Goal: Task Accomplishment & Management: Use online tool/utility

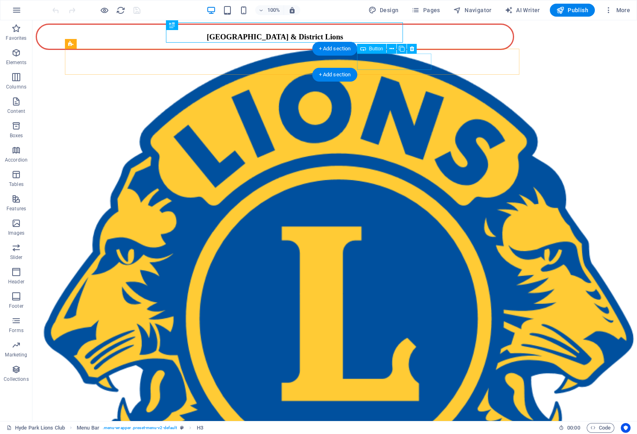
click at [377, 74] on div "Our [PERSON_NAME] Rock!" at bounding box center [295, 77] width 455 height 7
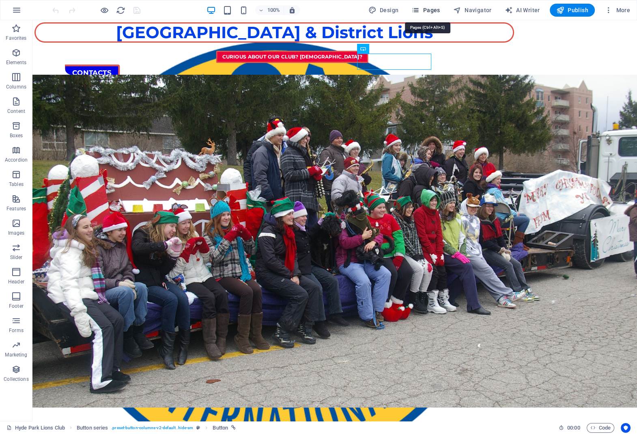
click at [427, 13] on span "Pages" at bounding box center [426, 10] width 28 height 8
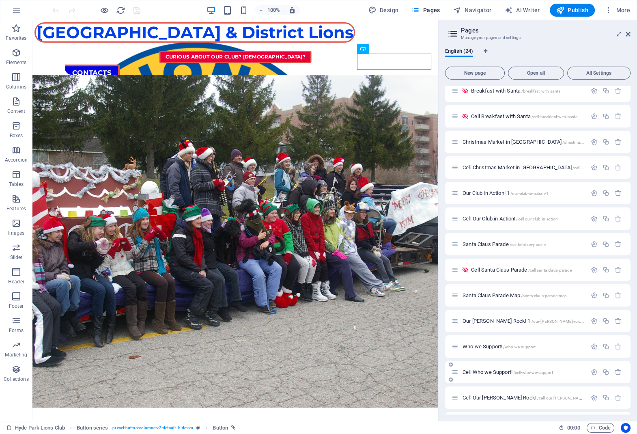
scroll to position [285, 0]
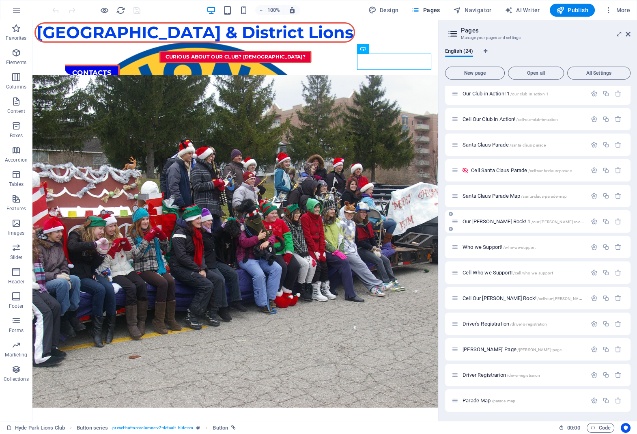
click at [492, 221] on span "Our Leos Rock! 1 /our-leos-rock-1" at bounding box center [524, 221] width 123 height 6
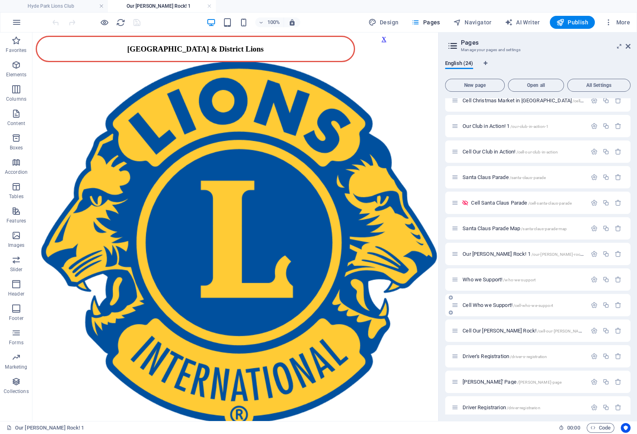
scroll to position [297, 0]
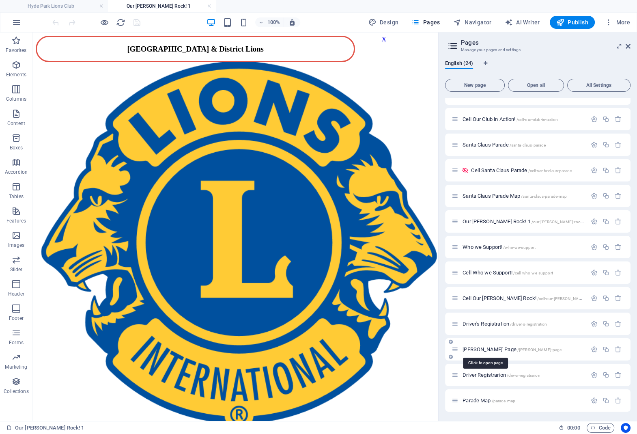
click at [475, 350] on span "Leos' Page /leos-page" at bounding box center [512, 349] width 99 height 6
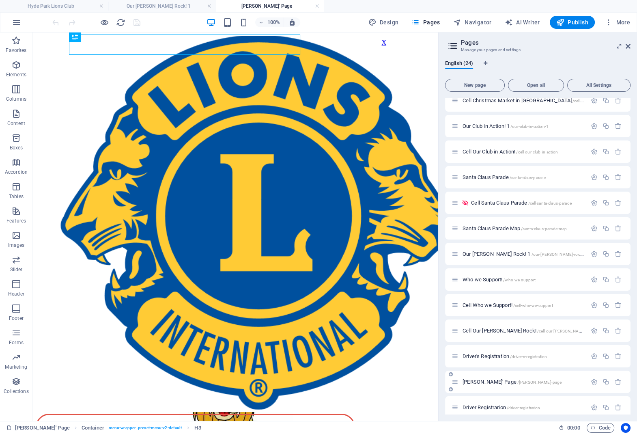
scroll to position [0, 0]
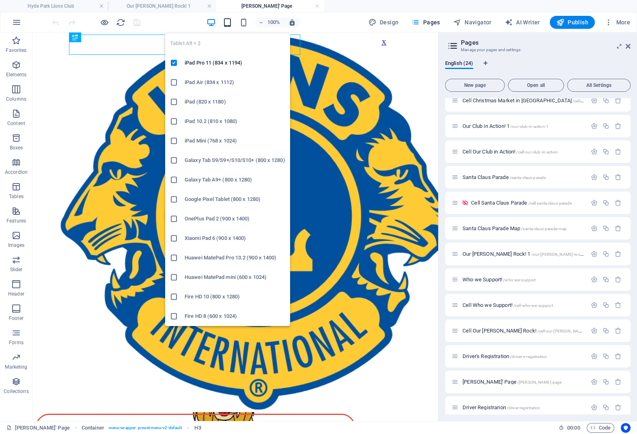
click at [227, 20] on icon "button" at bounding box center [227, 22] width 9 height 9
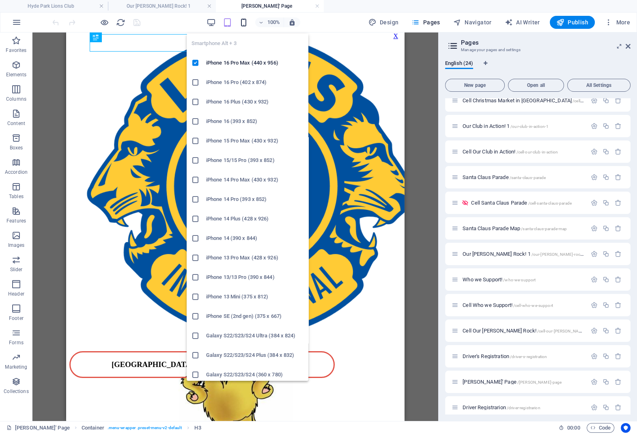
click at [242, 21] on icon "button" at bounding box center [243, 22] width 9 height 9
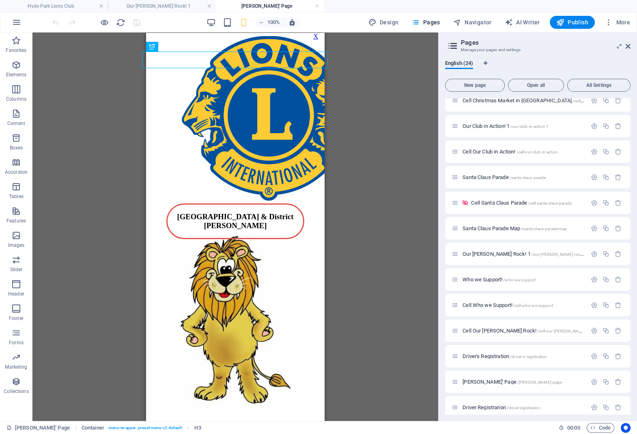
click at [356, 94] on div "Drag here to replace the existing content. Press “Ctrl” if you want to create a…" at bounding box center [235, 226] width 406 height 388
click at [183, 5] on h4 "Our [PERSON_NAME] Rock! 1" at bounding box center [162, 6] width 108 height 9
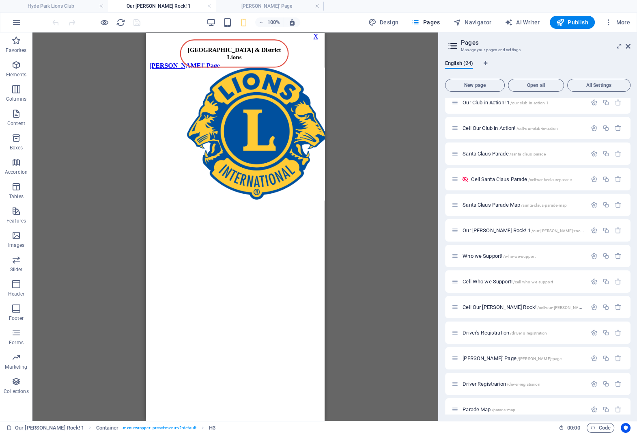
scroll to position [297, 0]
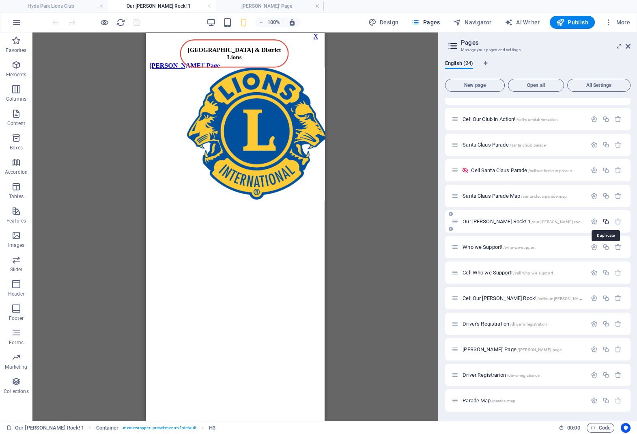
click at [606, 222] on icon "button" at bounding box center [606, 221] width 7 height 7
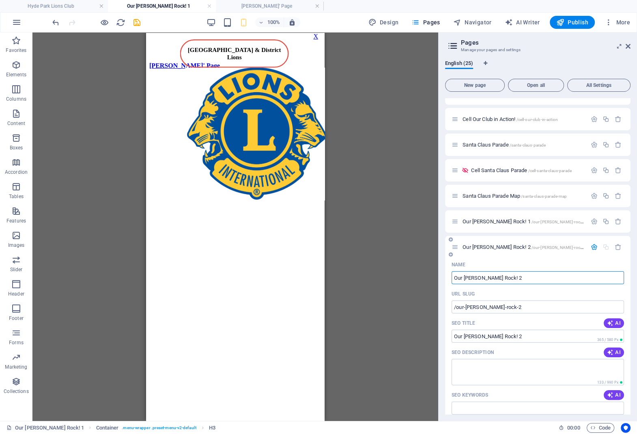
click at [453, 281] on input "Our Leos Rock! 2" at bounding box center [538, 277] width 173 height 13
type input "CeOur Leos Rock! 2"
type input "/cour-leos-rock-2"
type input "COur Leos Rock! 2"
type input "CellOur Leos Rock! 2"
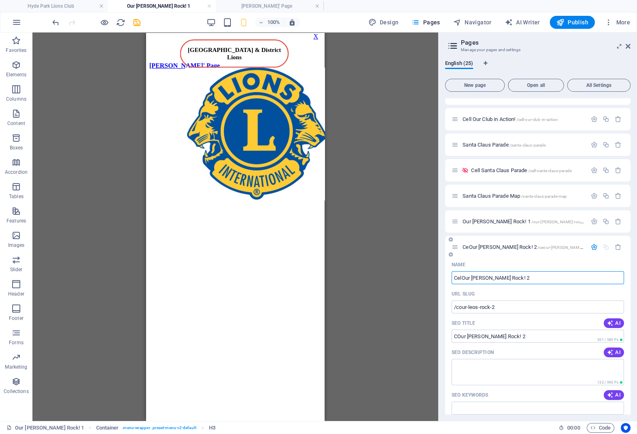
type input "/ceour-leos-rock-2"
type input "CeOur Leos Rock! 2"
type input "Cell Our Leos Rock! 2"
type input "/cell-our-leos-rock-2"
type input "Cell Our Leos Rock! 2"
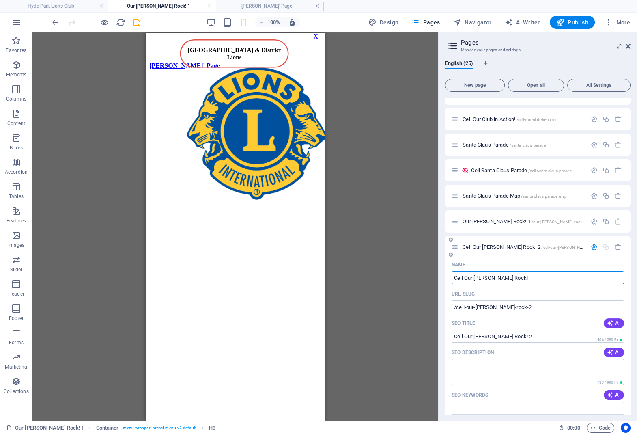
type input "Cell Our [PERSON_NAME] Rock!"
type input "/cell-our-[PERSON_NAME]-rock-25"
type input "Cell Our [PERSON_NAME] Rock!"
click at [139, 22] on icon "save" at bounding box center [136, 22] width 9 height 9
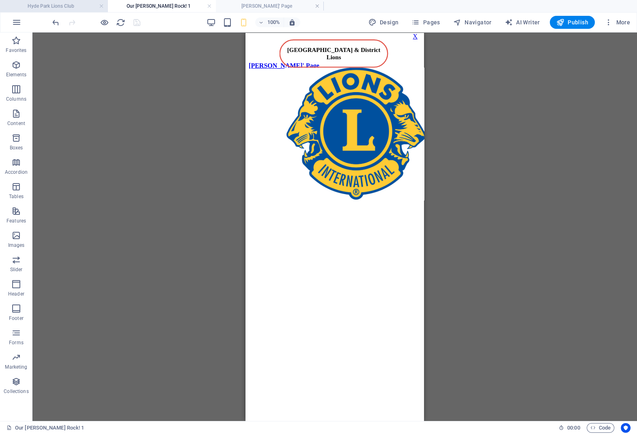
click at [70, 3] on h4 "Hyde Park Lions Club" at bounding box center [54, 6] width 108 height 9
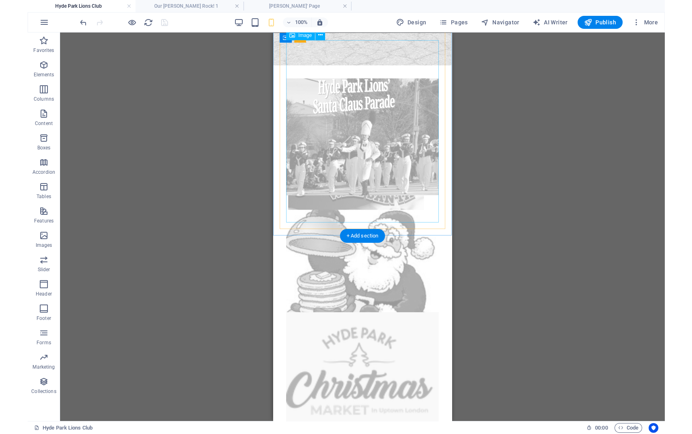
scroll to position [432, 0]
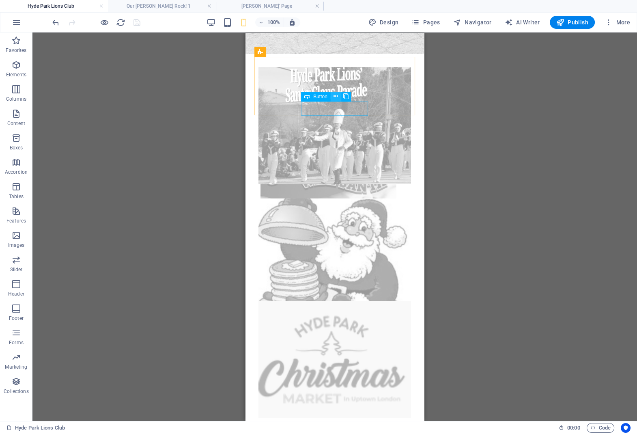
click at [338, 96] on icon at bounding box center [336, 96] width 4 height 9
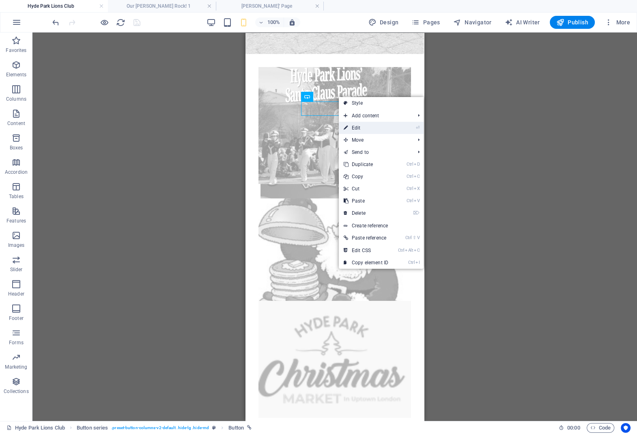
click at [367, 127] on link "⏎ Edit" at bounding box center [366, 128] width 54 height 12
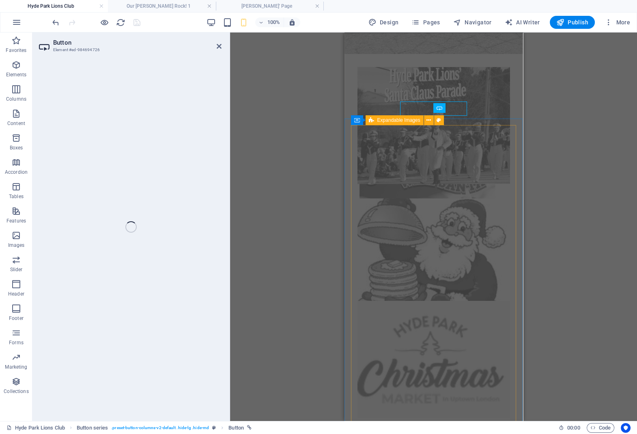
select select "20"
select select
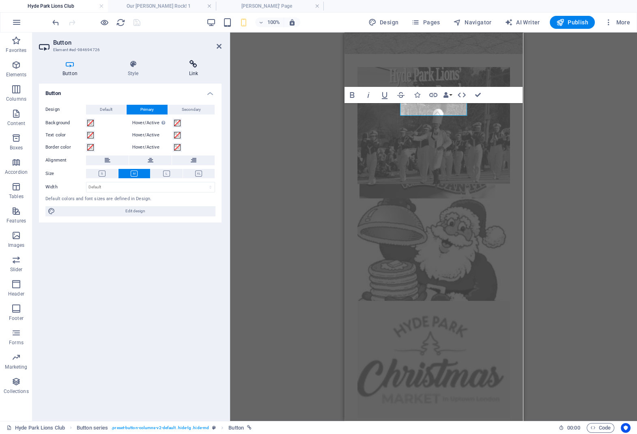
click at [194, 68] on h4 "Link" at bounding box center [194, 68] width 56 height 17
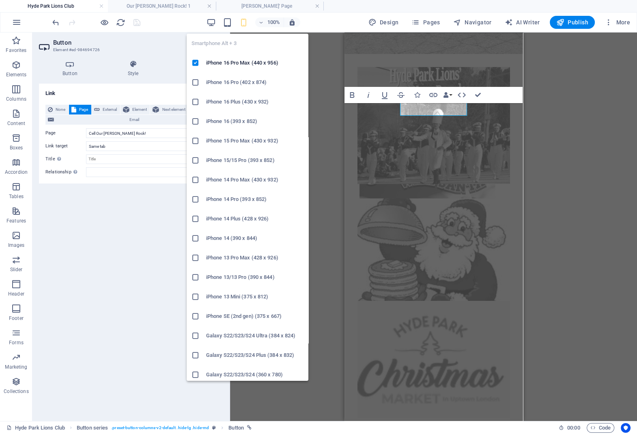
drag, startPoint x: 244, startPoint y: 23, endPoint x: 306, endPoint y: 71, distance: 77.8
click at [306, 71] on section "Favorites Elements Columns Content Boxes Accordion Tables Features Images Slide…" at bounding box center [318, 226] width 637 height 388
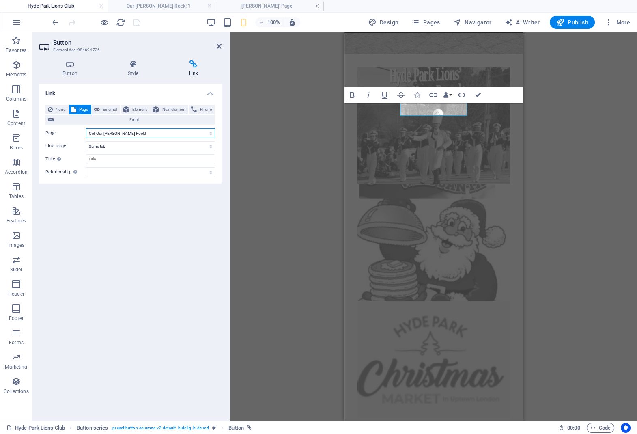
click at [86, 128] on select "Hyde Park Lions Club Hyde Park Lions Club (Parade) Curious about Our Club? Cell…" at bounding box center [150, 133] width 129 height 10
click at [142, 128] on select "Hyde Park Lions Club Hyde Park Lions Club (Parade) Curious about Our Club? Cell…" at bounding box center [150, 133] width 129 height 10
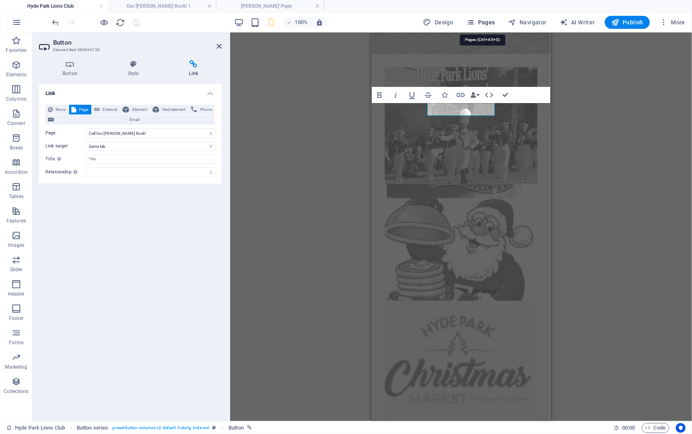
click at [477, 17] on button "Pages" at bounding box center [480, 22] width 35 height 13
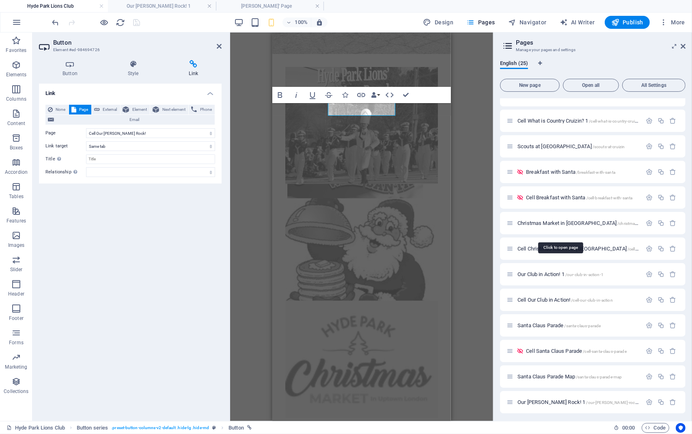
scroll to position [323, 0]
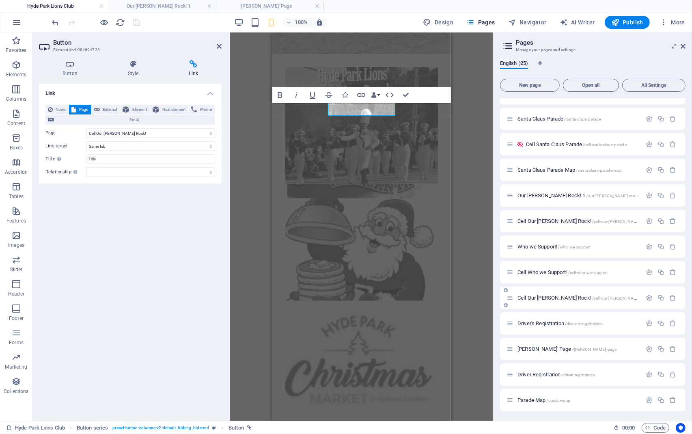
click at [548, 299] on span "Cell Our [PERSON_NAME] Rock! /cell-our-[PERSON_NAME]-rock" at bounding box center [584, 298] width 133 height 6
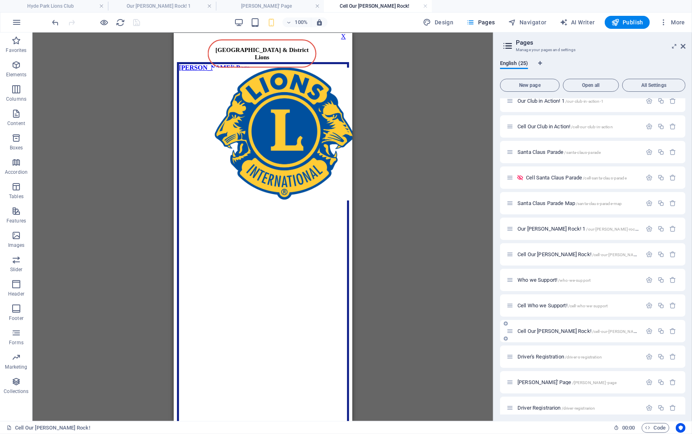
scroll to position [0, 0]
click at [628, 24] on span "Publish" at bounding box center [627, 22] width 32 height 8
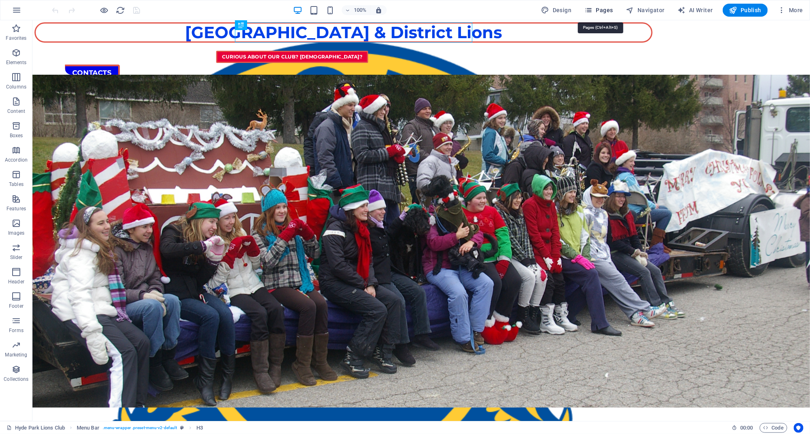
click at [593, 8] on icon "button" at bounding box center [589, 10] width 8 height 8
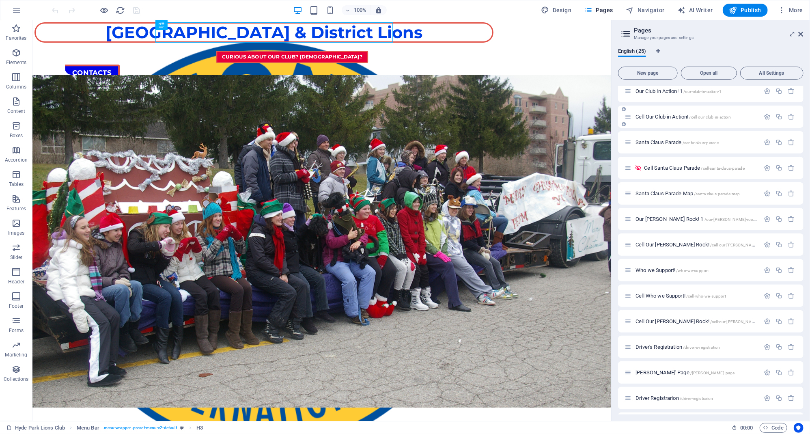
scroll to position [311, 0]
click at [663, 298] on span "Cell Our [PERSON_NAME] Rock! /cell-our-[PERSON_NAME]-rock" at bounding box center [702, 298] width 133 height 6
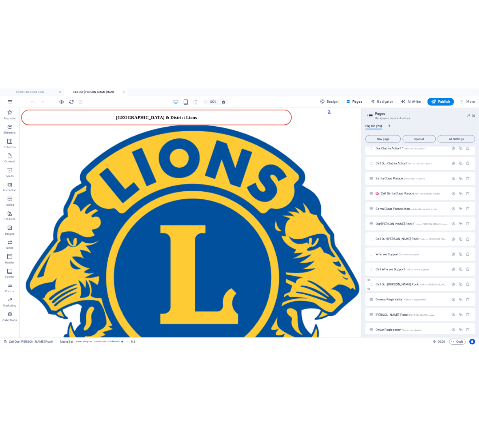
scroll to position [0, 0]
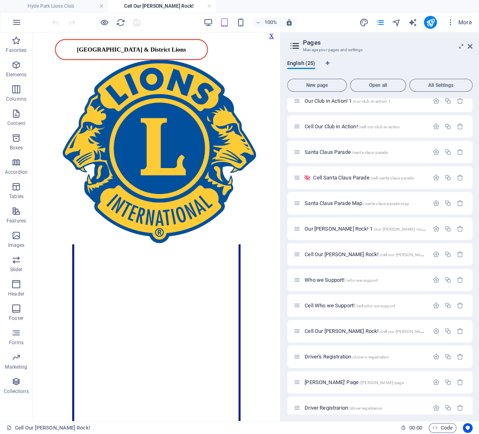
click at [466, 47] on header "Pages Manage your pages and settings" at bounding box center [381, 42] width 184 height 21
click at [470, 47] on icon at bounding box center [470, 46] width 5 height 6
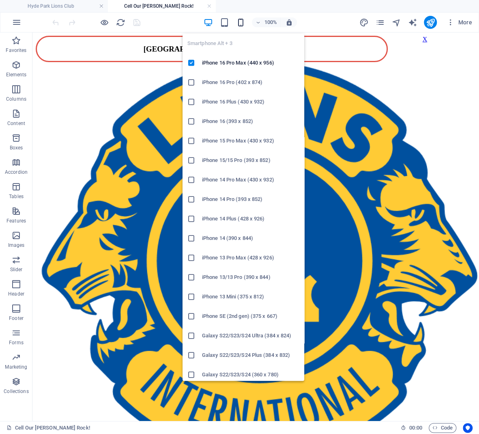
click at [243, 22] on icon "button" at bounding box center [240, 22] width 9 height 9
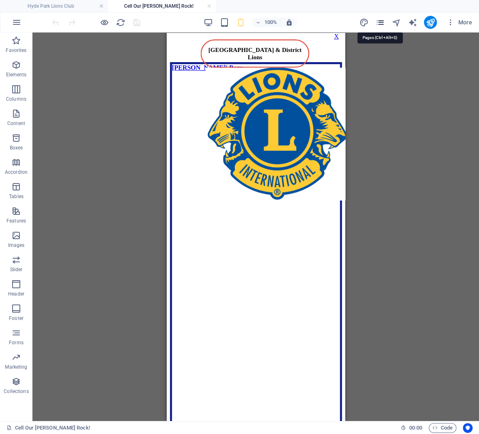
click at [381, 23] on icon "pages" at bounding box center [379, 22] width 9 height 9
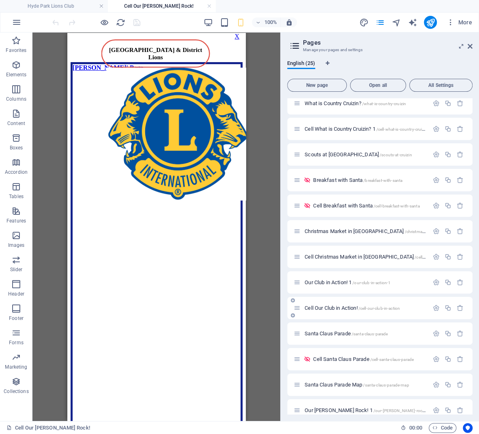
scroll to position [109, 0]
click at [334, 305] on span "Cell Our Club in Action! /cell-our-club-in-action" at bounding box center [352, 307] width 95 height 6
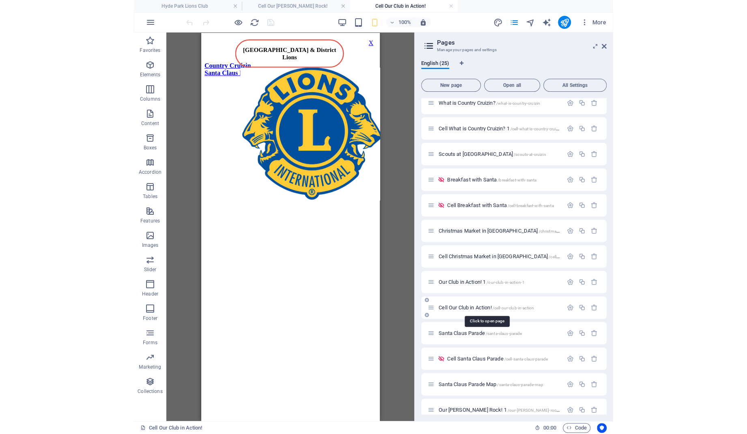
scroll to position [0, 0]
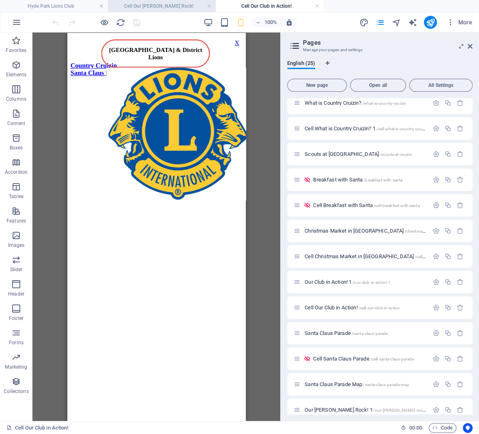
click at [155, 3] on h4 "Cell Our [PERSON_NAME] Rock!" at bounding box center [162, 6] width 108 height 9
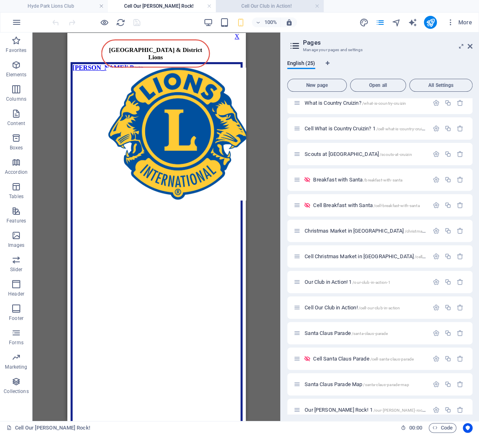
click at [250, 9] on h4 "Cell Our Club in Action!" at bounding box center [270, 6] width 108 height 9
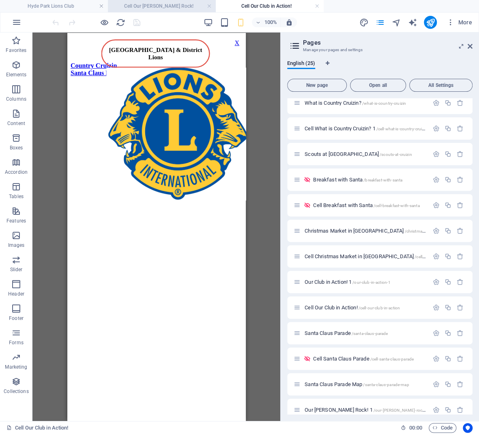
click at [184, 7] on h4 "Cell Our [PERSON_NAME] Rock!" at bounding box center [162, 6] width 108 height 9
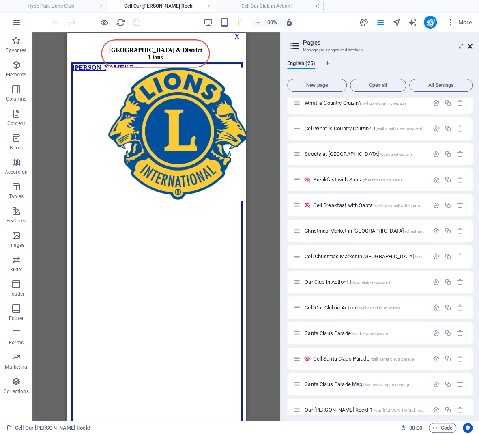
click at [469, 45] on icon at bounding box center [470, 46] width 5 height 6
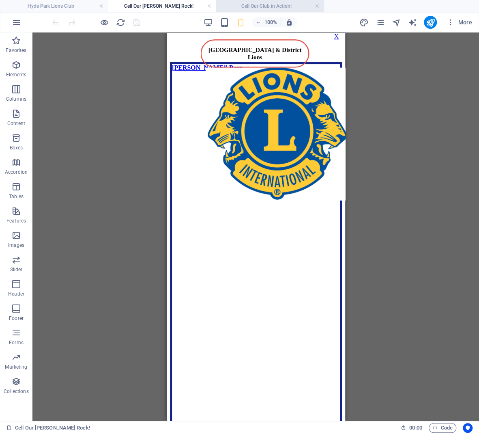
click at [242, 9] on h4 "Cell Our Club in Action!" at bounding box center [270, 6] width 108 height 9
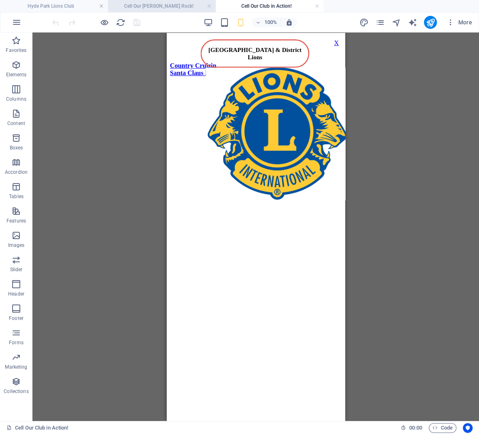
click at [158, 5] on h4 "Cell Our [PERSON_NAME] Rock!" at bounding box center [162, 6] width 108 height 9
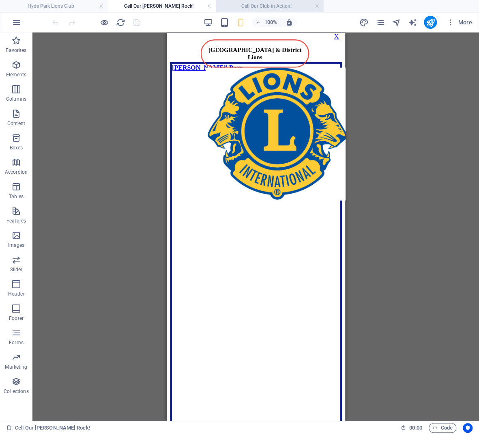
click at [269, 11] on li "Cell Our Club in Action!" at bounding box center [270, 6] width 108 height 12
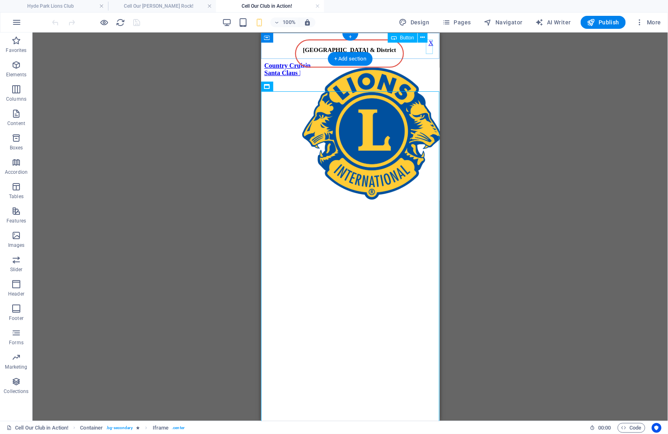
click at [429, 46] on div "X" at bounding box center [430, 42] width 5 height 7
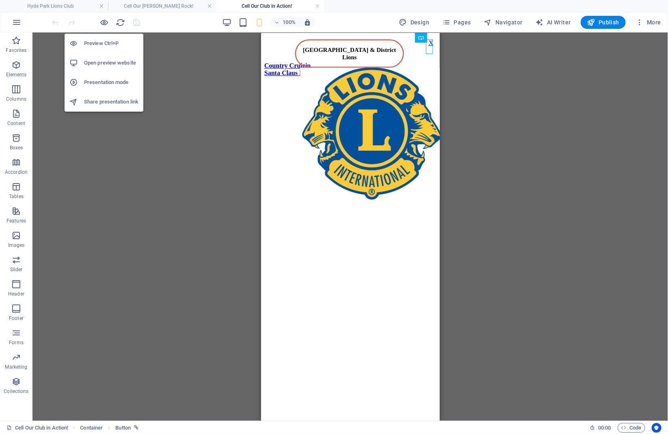
click at [104, 63] on h6 "Open preview website" at bounding box center [111, 63] width 54 height 10
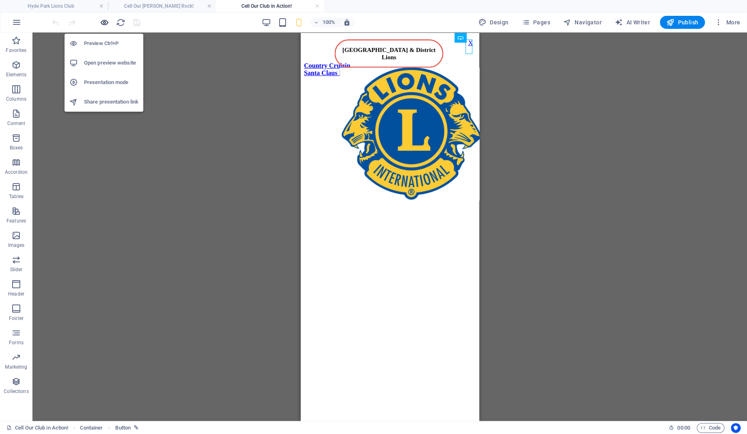
click at [104, 21] on icon "button" at bounding box center [104, 22] width 9 height 9
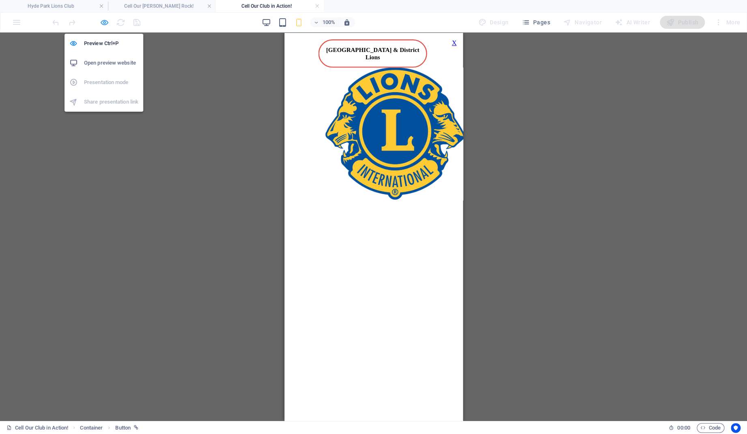
click at [104, 21] on icon "button" at bounding box center [104, 22] width 9 height 9
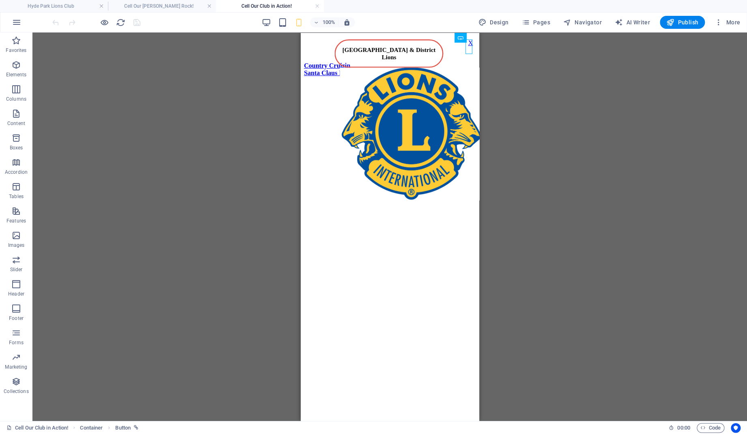
click at [250, 5] on h4 "Cell Our Club in Action!" at bounding box center [270, 6] width 108 height 9
click at [193, 3] on h4 "Cell Our [PERSON_NAME] Rock!" at bounding box center [162, 6] width 108 height 9
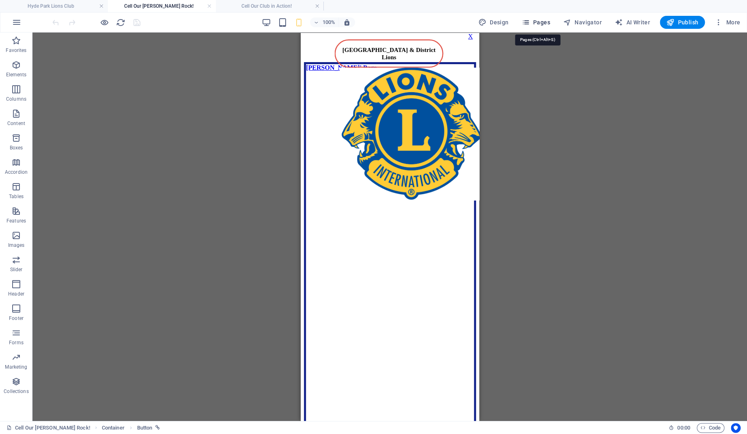
click at [532, 20] on span "Pages" at bounding box center [536, 22] width 28 height 8
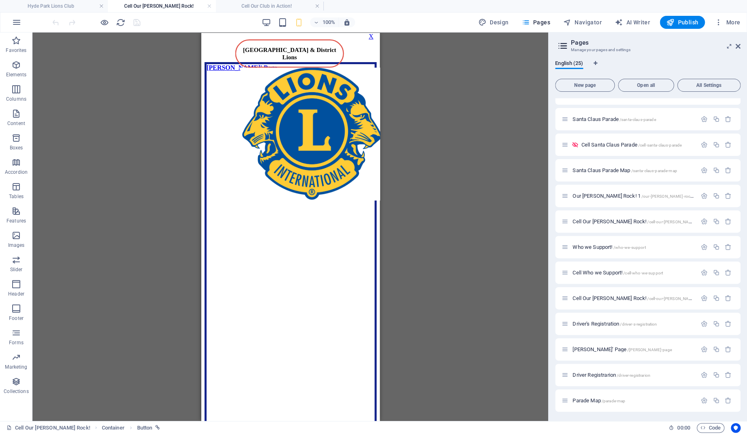
scroll to position [323, 0]
click at [586, 350] on span "Leos' Page /leos-page" at bounding box center [622, 349] width 99 height 6
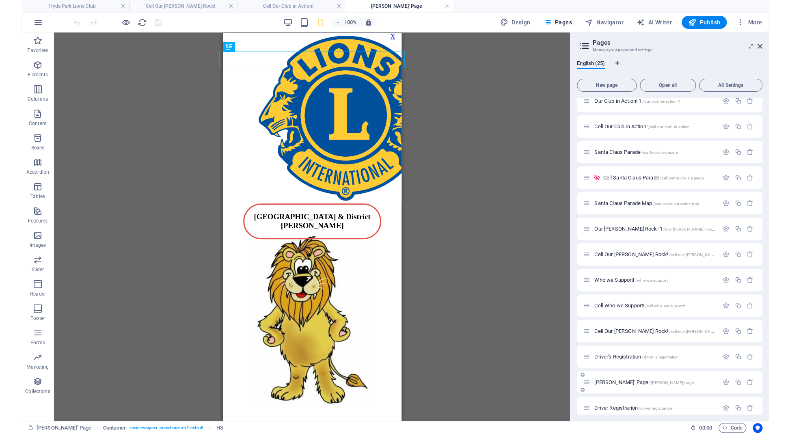
scroll to position [0, 0]
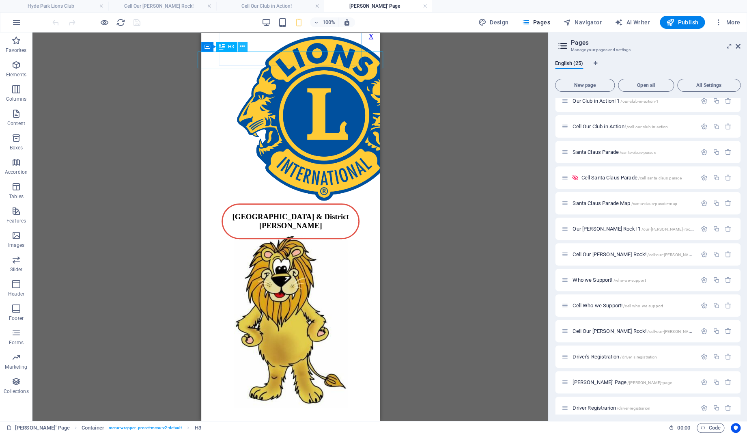
click at [242, 46] on icon at bounding box center [242, 46] width 4 height 9
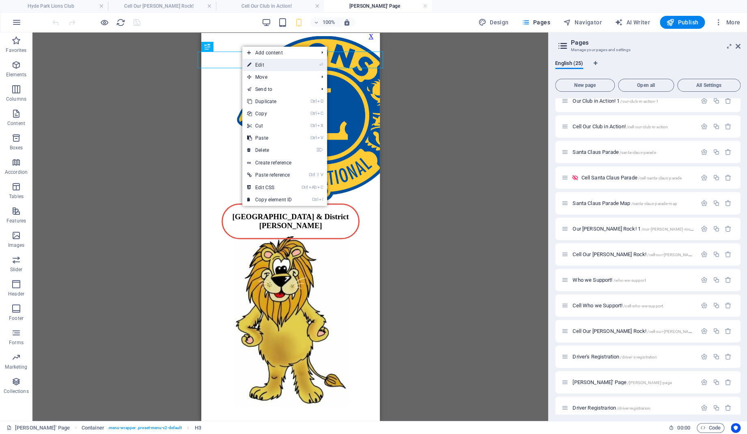
click at [267, 64] on link "⏎ Edit" at bounding box center [269, 65] width 54 height 12
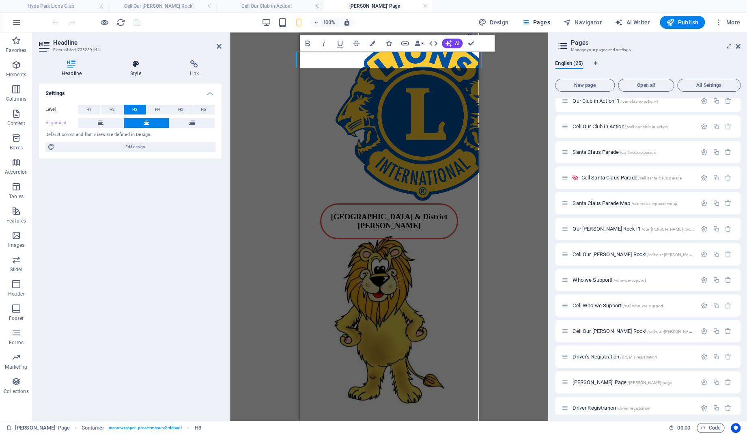
click at [134, 66] on icon at bounding box center [136, 64] width 56 height 8
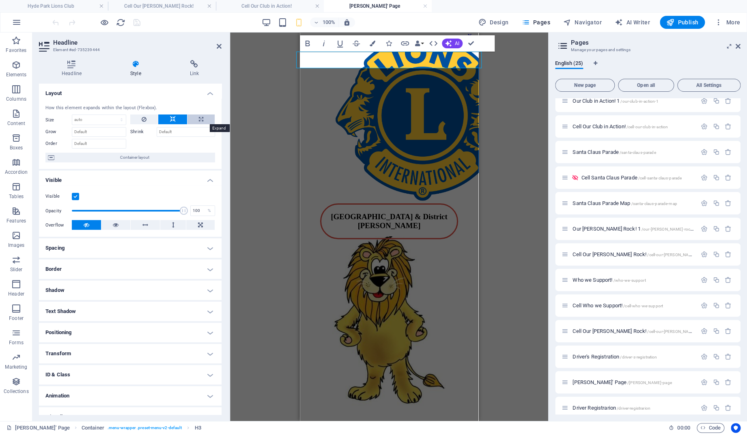
click at [204, 119] on button at bounding box center [201, 119] width 27 height 10
type input "100"
select select "%"
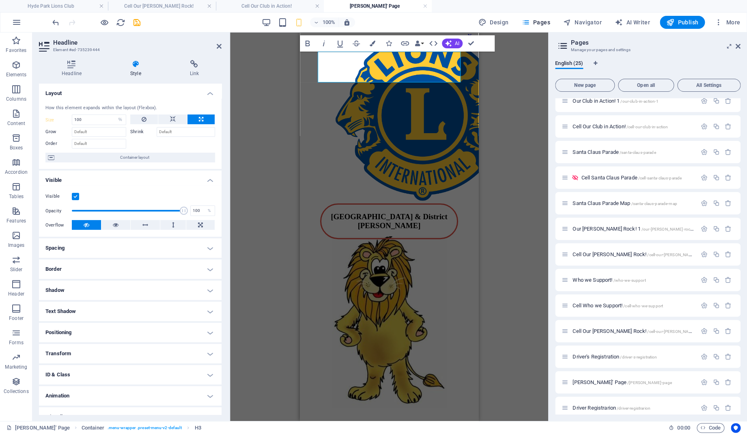
click at [509, 112] on div "Container H3 Container Bold Italic Underline Strikethrough Colors Icons Link Da…" at bounding box center [389, 226] width 318 height 388
click at [145, 225] on icon at bounding box center [145, 225] width 6 height 10
click at [113, 224] on button at bounding box center [115, 225] width 29 height 10
click at [132, 62] on icon at bounding box center [136, 64] width 56 height 8
click at [136, 23] on icon "save" at bounding box center [136, 22] width 9 height 9
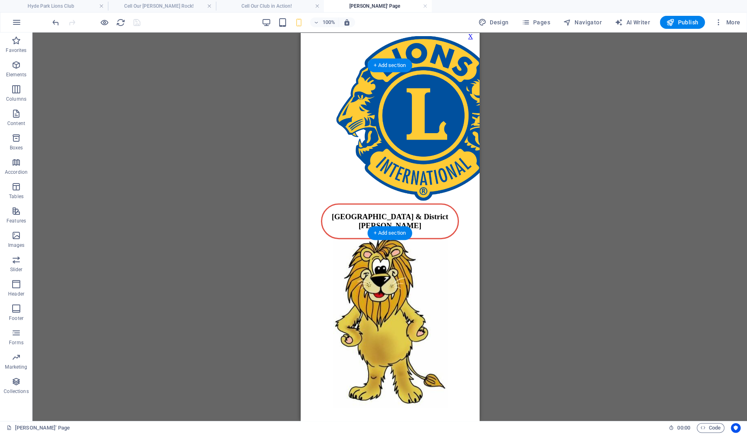
click at [378, 106] on figure at bounding box center [390, 112] width 172 height 88
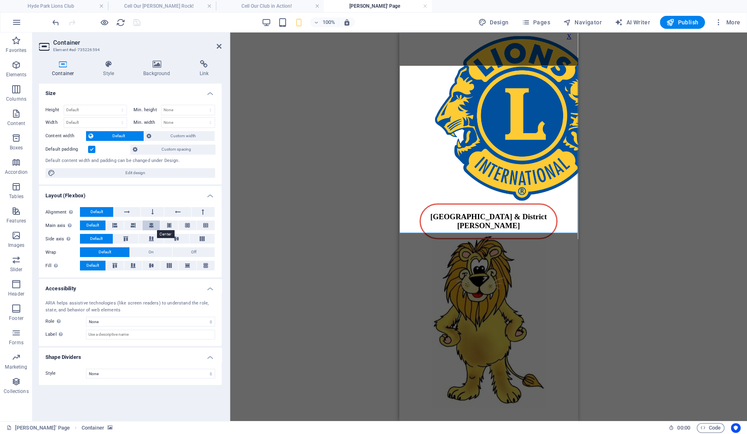
click at [151, 224] on icon at bounding box center [151, 225] width 5 height 10
click at [128, 239] on icon at bounding box center [126, 238] width 10 height 5
click at [524, 38] on icon at bounding box center [522, 37] width 4 height 9
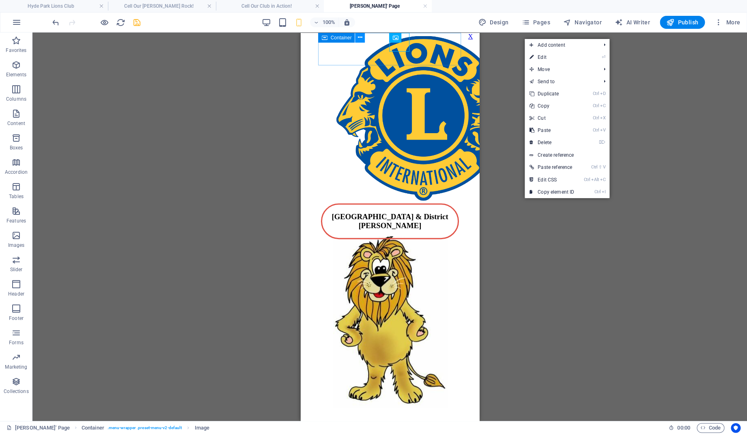
click at [361, 37] on icon at bounding box center [360, 37] width 4 height 9
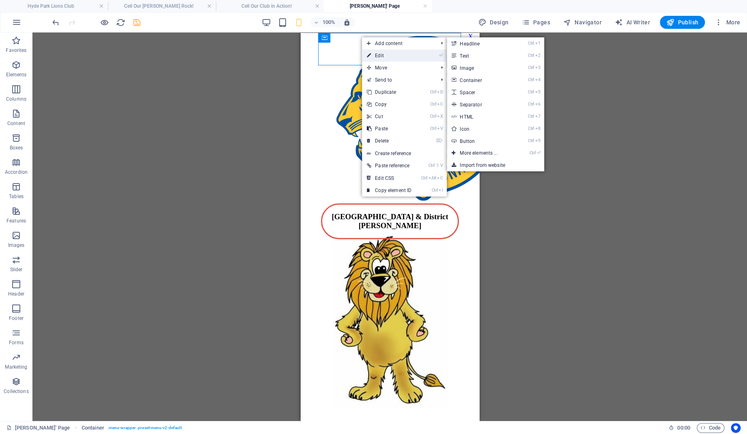
click at [379, 53] on link "⏎ Edit" at bounding box center [389, 56] width 54 height 12
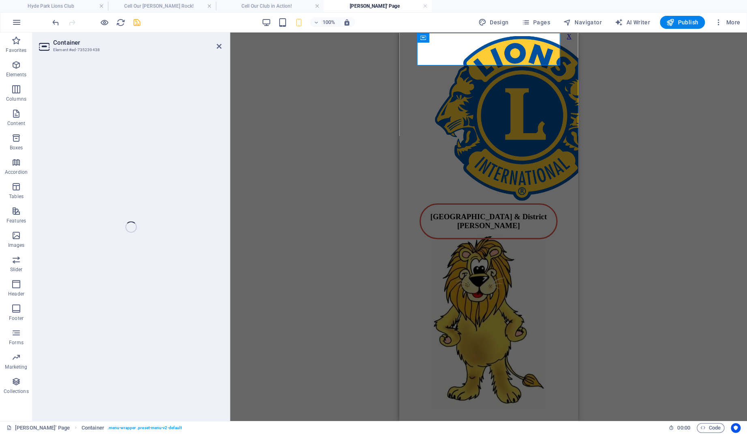
select select "px"
select select "%"
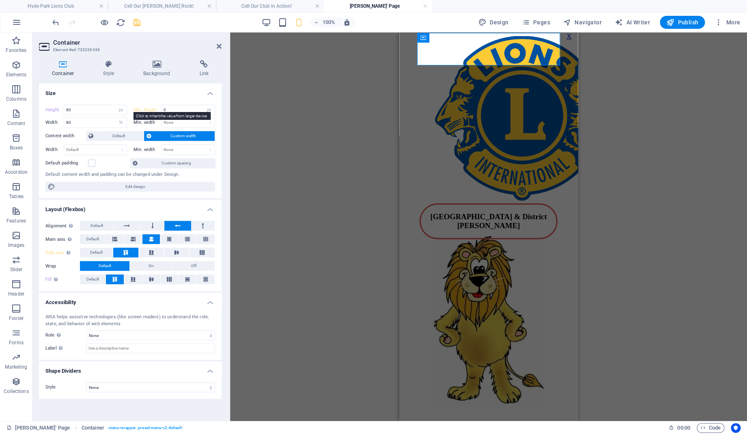
click at [155, 110] on label "Min. height" at bounding box center [148, 110] width 28 height 4
type input "80"
click at [524, 38] on icon at bounding box center [522, 37] width 4 height 9
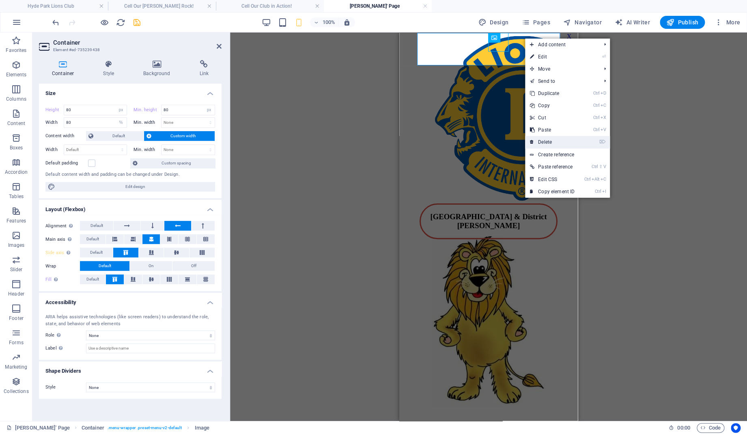
click at [554, 140] on link "⌦ Delete" at bounding box center [552, 142] width 54 height 12
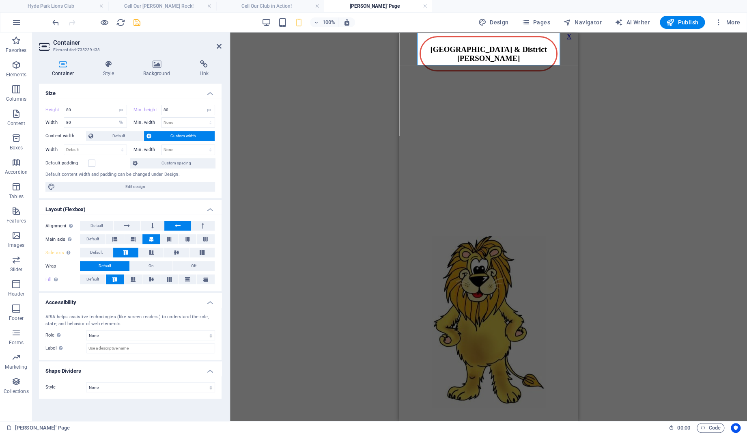
click at [615, 139] on div "Container H3 Container Image Container Image" at bounding box center [488, 226] width 517 height 388
click at [139, 22] on icon "save" at bounding box center [136, 22] width 9 height 9
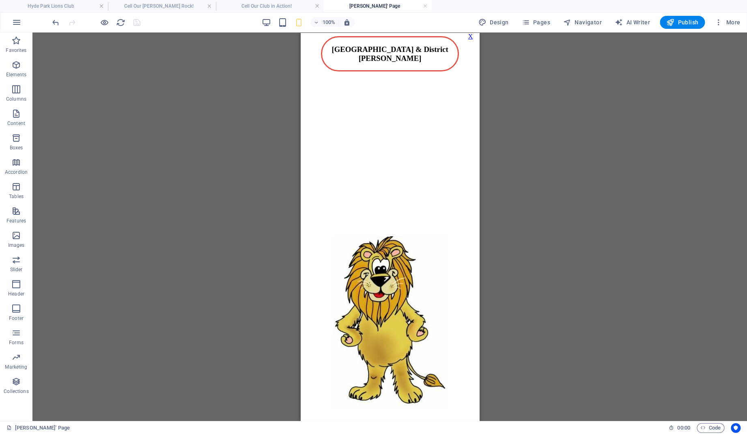
click at [563, 111] on div "Container H3 Container Image Container Image" at bounding box center [389, 226] width 715 height 388
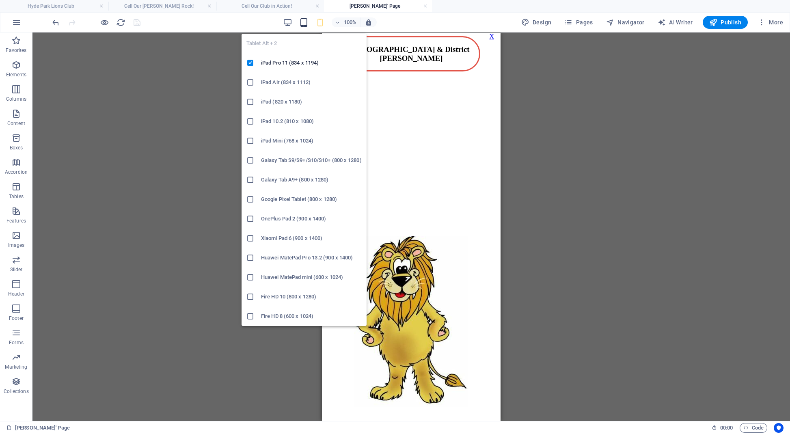
click at [306, 19] on icon "button" at bounding box center [303, 22] width 9 height 9
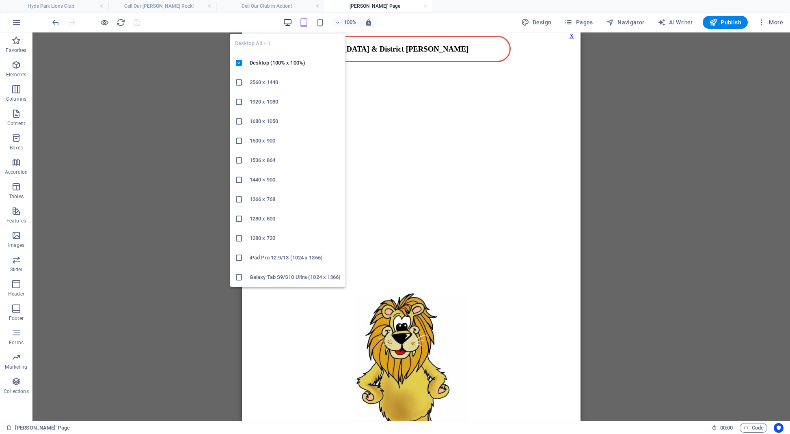
click at [287, 22] on icon "button" at bounding box center [287, 22] width 9 height 9
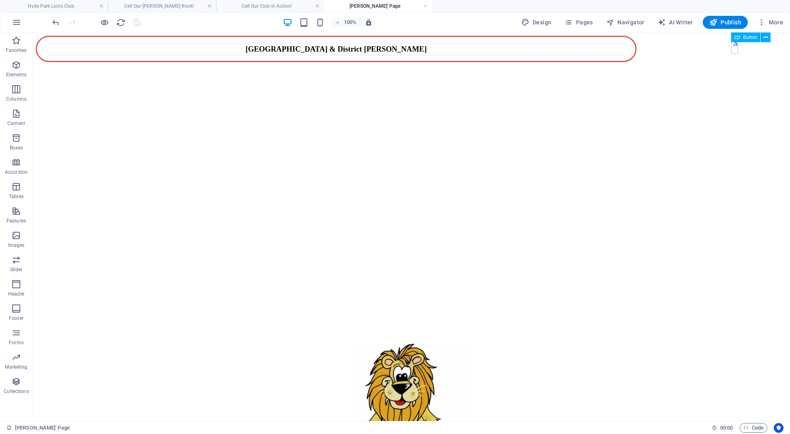
click at [736, 46] on div "X" at bounding box center [735, 42] width 5 height 7
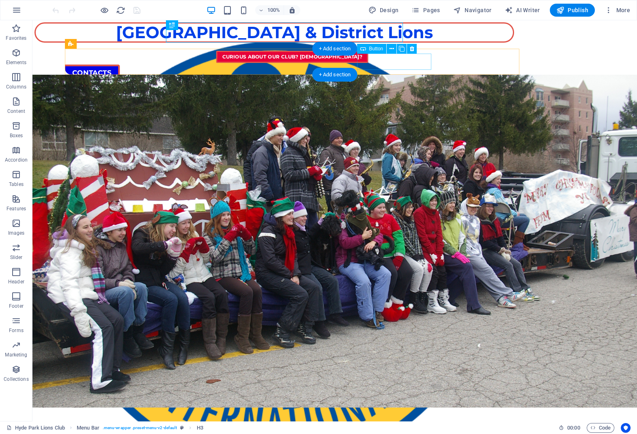
click at [385, 97] on div "Our [PERSON_NAME] Rock!" at bounding box center [292, 105] width 455 height 16
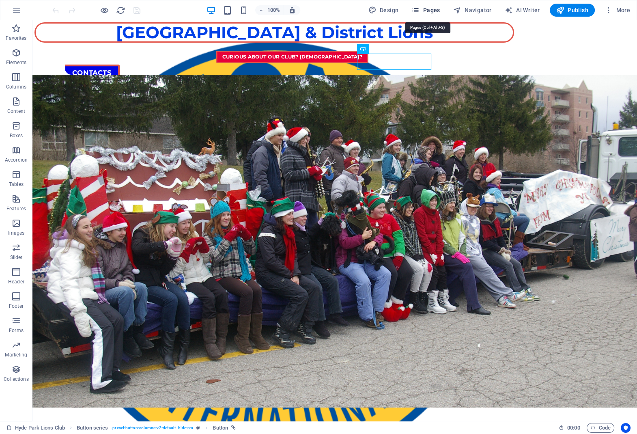
click at [419, 6] on icon "button" at bounding box center [416, 10] width 8 height 8
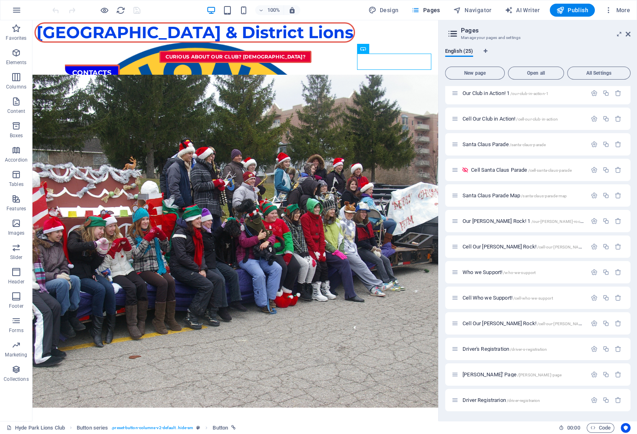
scroll to position [311, 0]
click at [490, 298] on span "Cell Our [PERSON_NAME] Rock! /cell-our-[PERSON_NAME]-rock" at bounding box center [529, 298] width 133 height 6
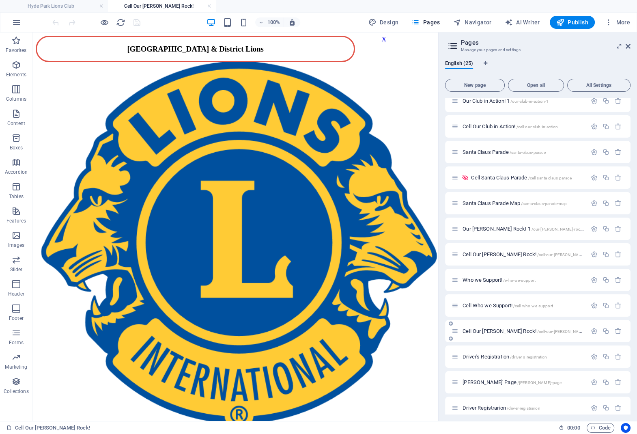
scroll to position [0, 0]
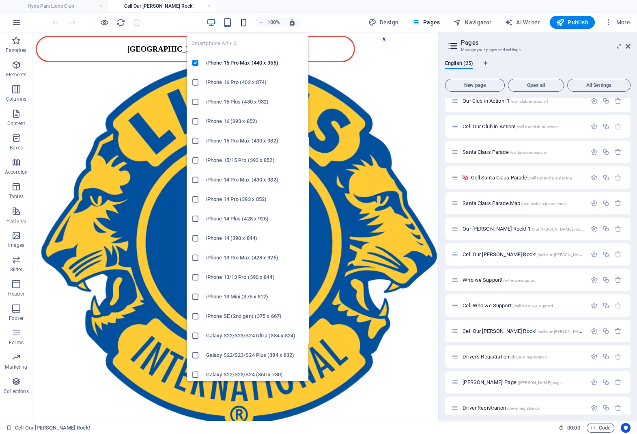
click at [246, 22] on icon "button" at bounding box center [243, 22] width 9 height 9
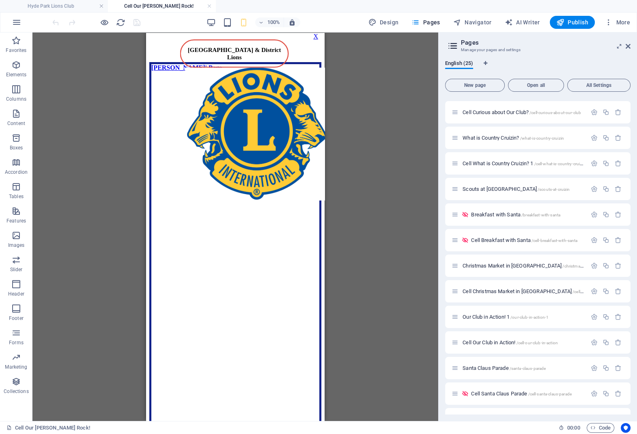
scroll to position [72, 0]
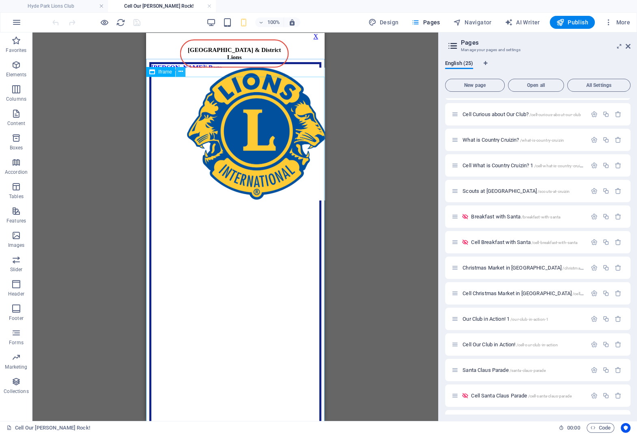
click at [180, 71] on icon at bounding box center [181, 71] width 4 height 9
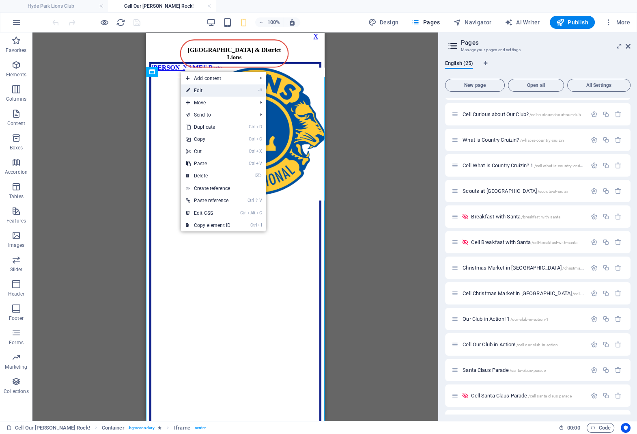
click at [206, 91] on link "⏎ Edit" at bounding box center [208, 90] width 54 height 12
select select "px"
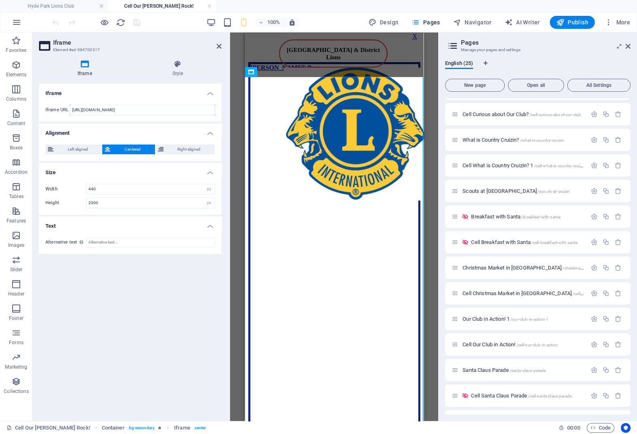
click at [85, 68] on h4 "Iframe" at bounding box center [86, 68] width 95 height 17
click at [203, 184] on select "px %" at bounding box center [208, 189] width 11 height 10
click at [189, 174] on h4 "Size" at bounding box center [130, 170] width 183 height 15
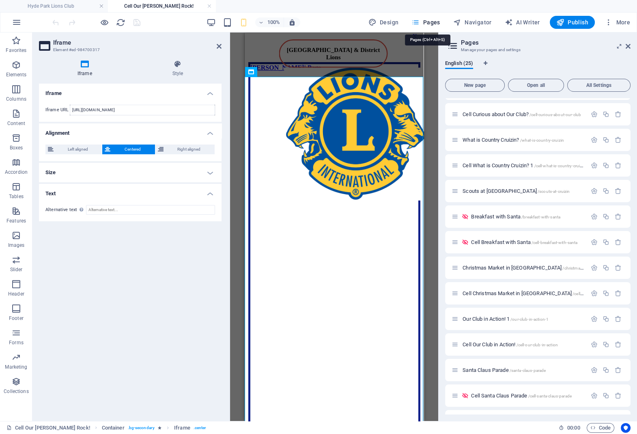
click at [424, 22] on span "Pages" at bounding box center [426, 22] width 28 height 8
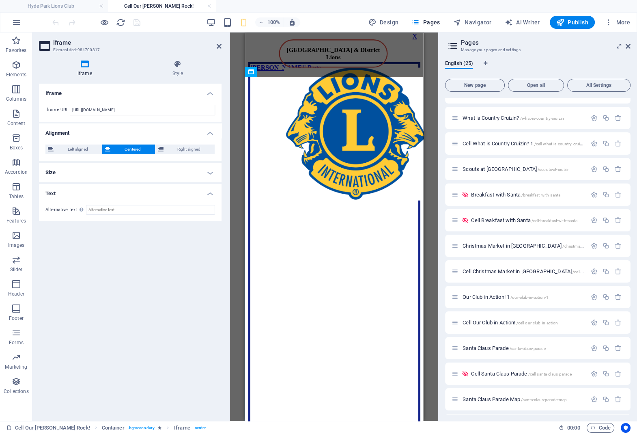
scroll to position [217, 0]
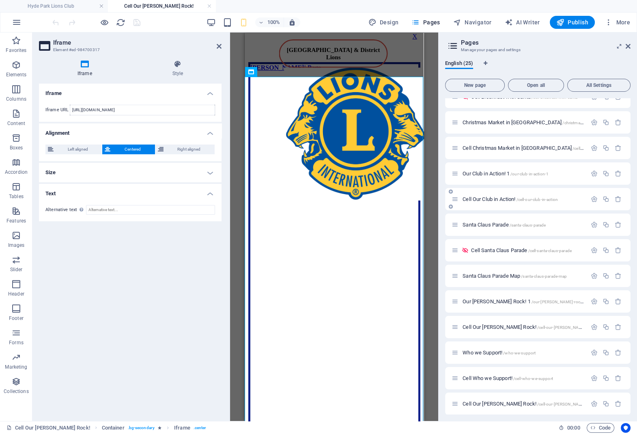
click at [494, 202] on div "Cell Our Club in Action! /cell-our-club-in-action" at bounding box center [519, 198] width 135 height 9
click at [494, 199] on span "Cell Our Club in Action! /cell-our-club-in-action" at bounding box center [510, 199] width 95 height 6
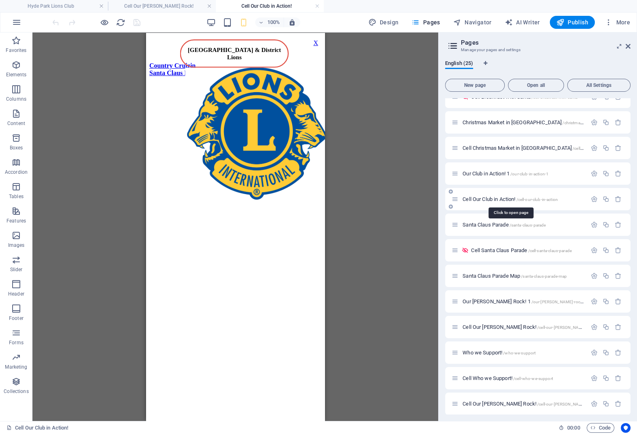
scroll to position [0, 0]
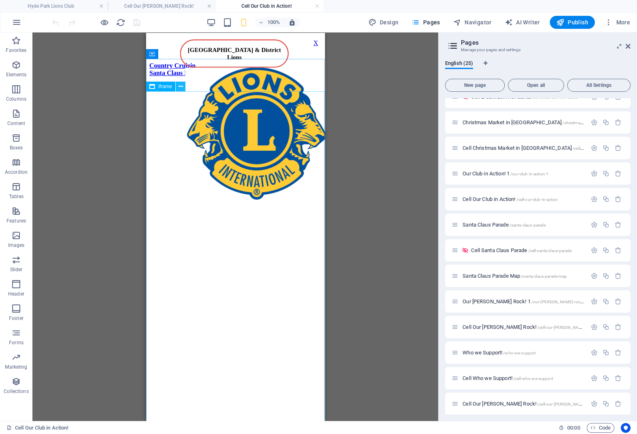
click at [179, 87] on icon at bounding box center [181, 86] width 4 height 9
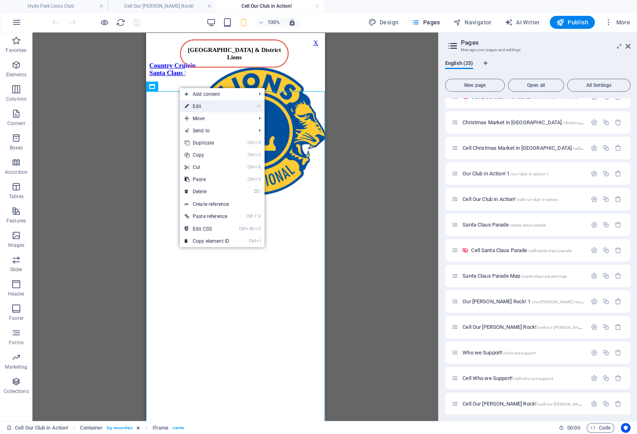
click at [195, 106] on link "⏎ Edit" at bounding box center [207, 106] width 54 height 12
select select "px"
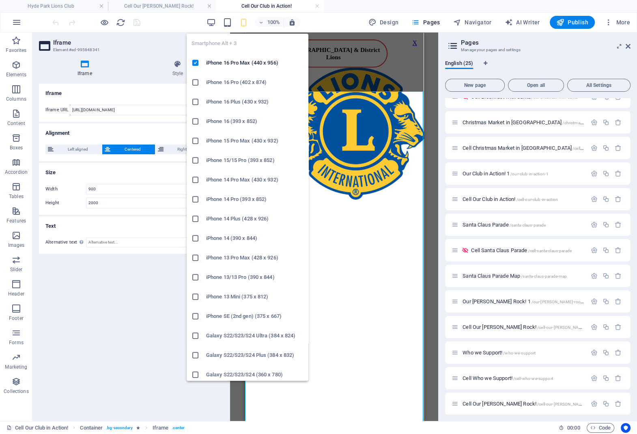
click at [247, 26] on icon "button" at bounding box center [243, 22] width 9 height 9
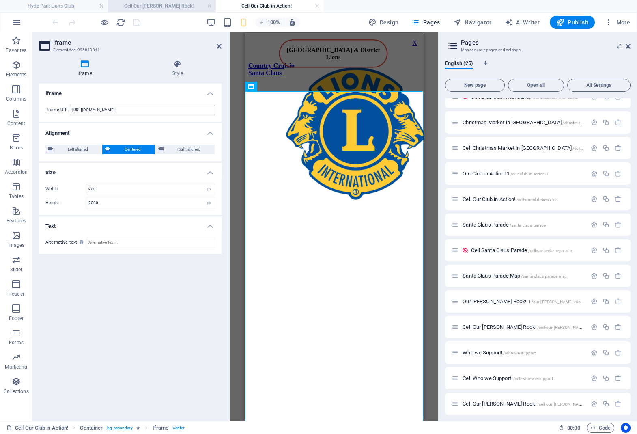
click at [188, 2] on li "Cell Our [PERSON_NAME] Rock!" at bounding box center [162, 6] width 108 height 12
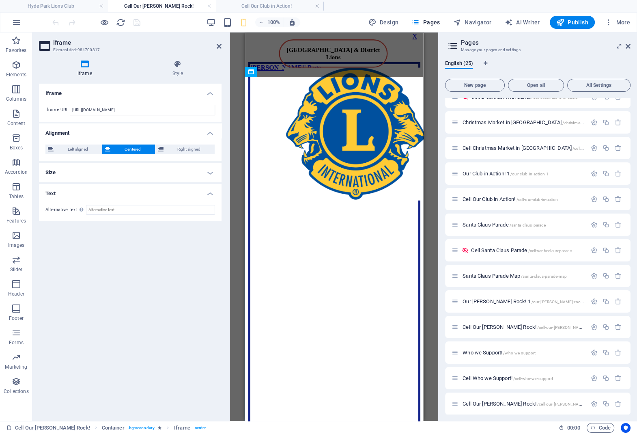
click at [86, 67] on icon at bounding box center [85, 64] width 92 height 8
click at [81, 63] on icon at bounding box center [85, 64] width 92 height 8
click at [138, 172] on h4 "Size" at bounding box center [130, 172] width 183 height 19
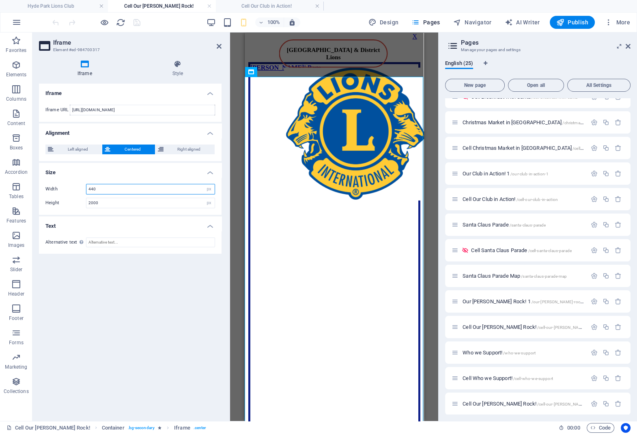
drag, startPoint x: 98, startPoint y: 190, endPoint x: 79, endPoint y: 189, distance: 19.5
click at [86, 189] on input "440" at bounding box center [150, 189] width 128 height 10
drag, startPoint x: 103, startPoint y: 185, endPoint x: 57, endPoint y: 182, distance: 46.4
click at [86, 184] on input "900" at bounding box center [150, 189] width 128 height 10
type input "500"
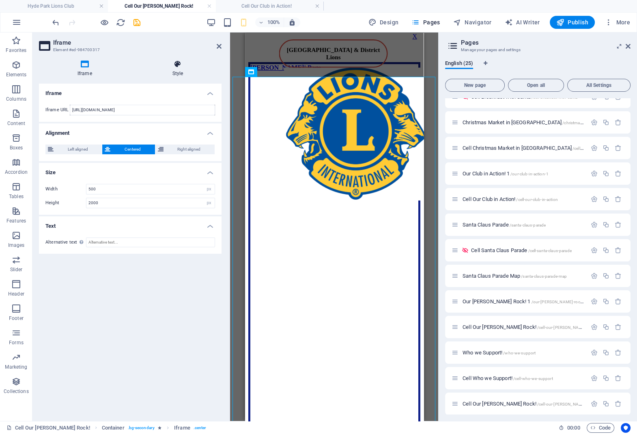
click at [179, 65] on icon at bounding box center [178, 64] width 88 height 8
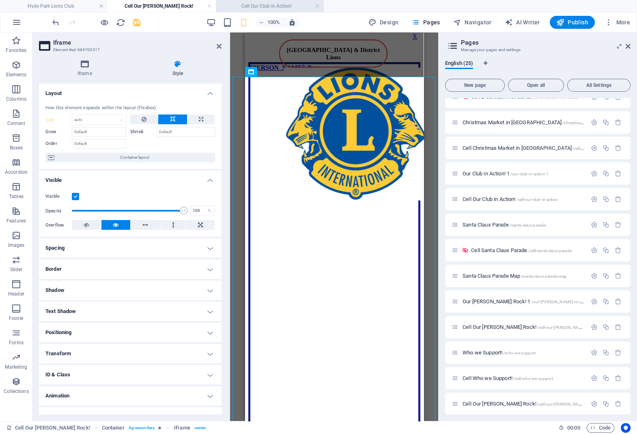
click at [264, 3] on h4 "Cell Our Club in Action!" at bounding box center [270, 6] width 108 height 9
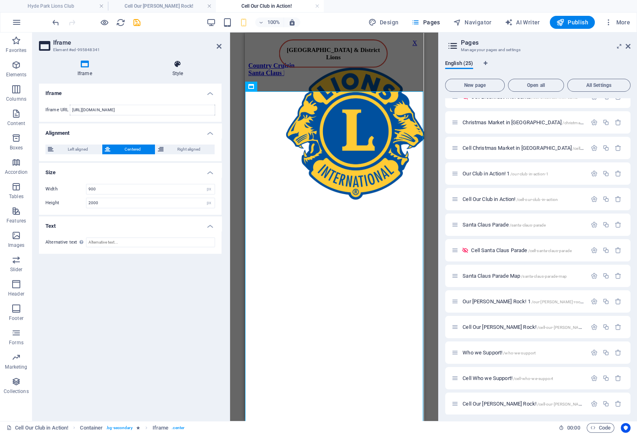
click at [182, 72] on h4 "Style" at bounding box center [178, 68] width 88 height 17
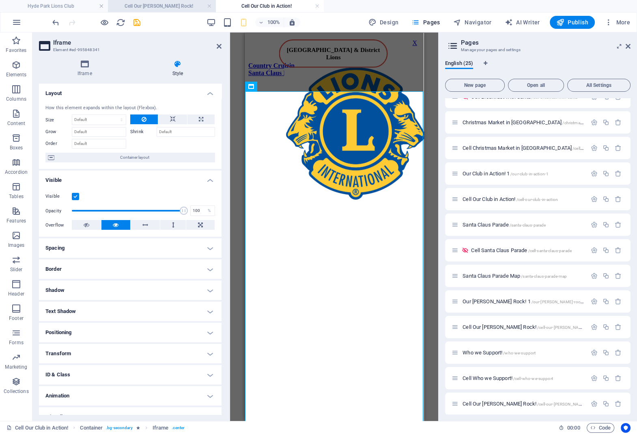
click at [181, 6] on h4 "Cell Our [PERSON_NAME] Rock!" at bounding box center [162, 6] width 108 height 9
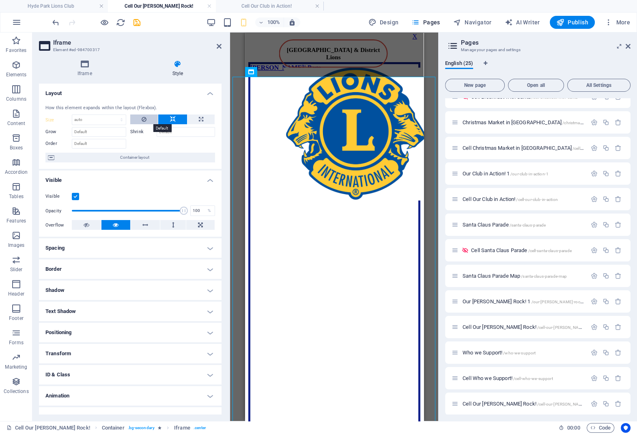
click at [142, 121] on icon at bounding box center [144, 119] width 5 height 10
type input "100"
select select "%"
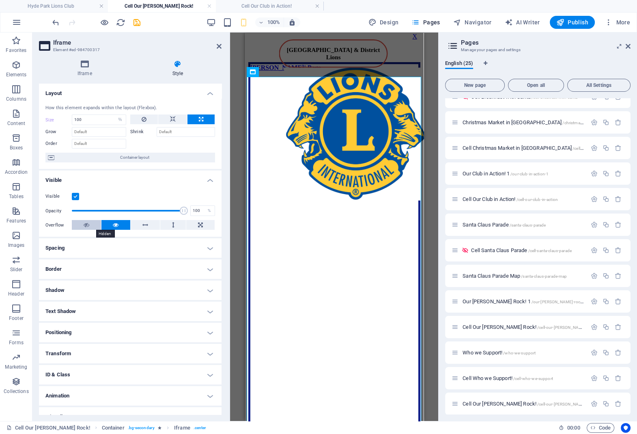
click at [84, 226] on icon at bounding box center [87, 225] width 6 height 10
click at [138, 21] on icon "save" at bounding box center [136, 22] width 9 height 9
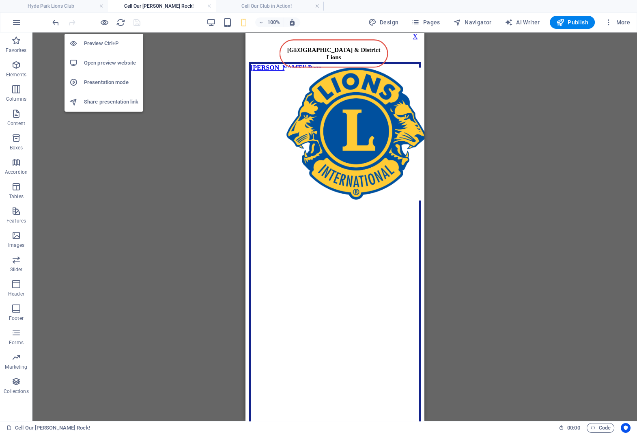
click at [101, 63] on h6 "Open preview website" at bounding box center [111, 63] width 54 height 10
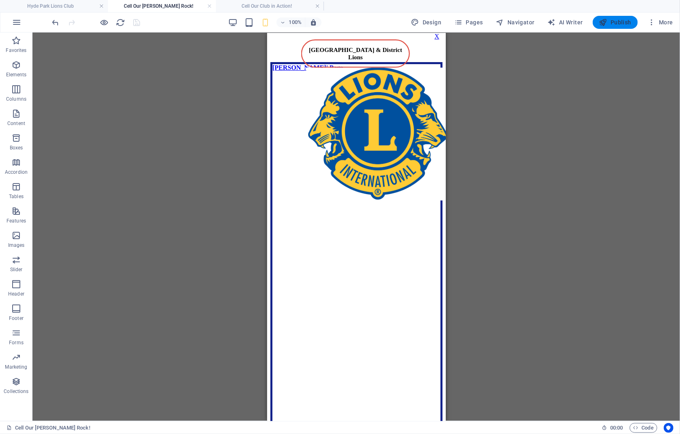
click at [606, 20] on icon "button" at bounding box center [603, 22] width 8 height 8
